Goal: Task Accomplishment & Management: Manage account settings

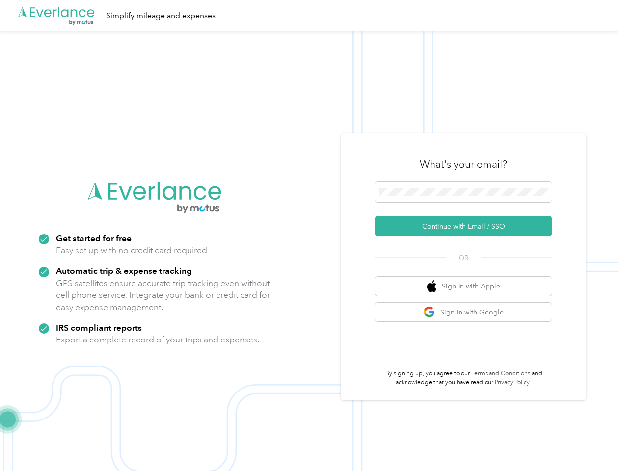
click at [311, 236] on img at bounding box center [309, 266] width 618 height 471
click at [311, 16] on div ".cls-1 { fill: #00adee; } .cls-2 { fill: #fff; } .cls-3 { fill: #707372; } .cls…" at bounding box center [309, 15] width 618 height 31
click at [467, 226] on button "Continue with Email / SSO" at bounding box center [463, 226] width 177 height 21
click at [467, 286] on button "Sign in with Apple" at bounding box center [463, 286] width 177 height 19
click at [467, 312] on button "Sign in with Google" at bounding box center [463, 312] width 177 height 19
